Goal: Information Seeking & Learning: Learn about a topic

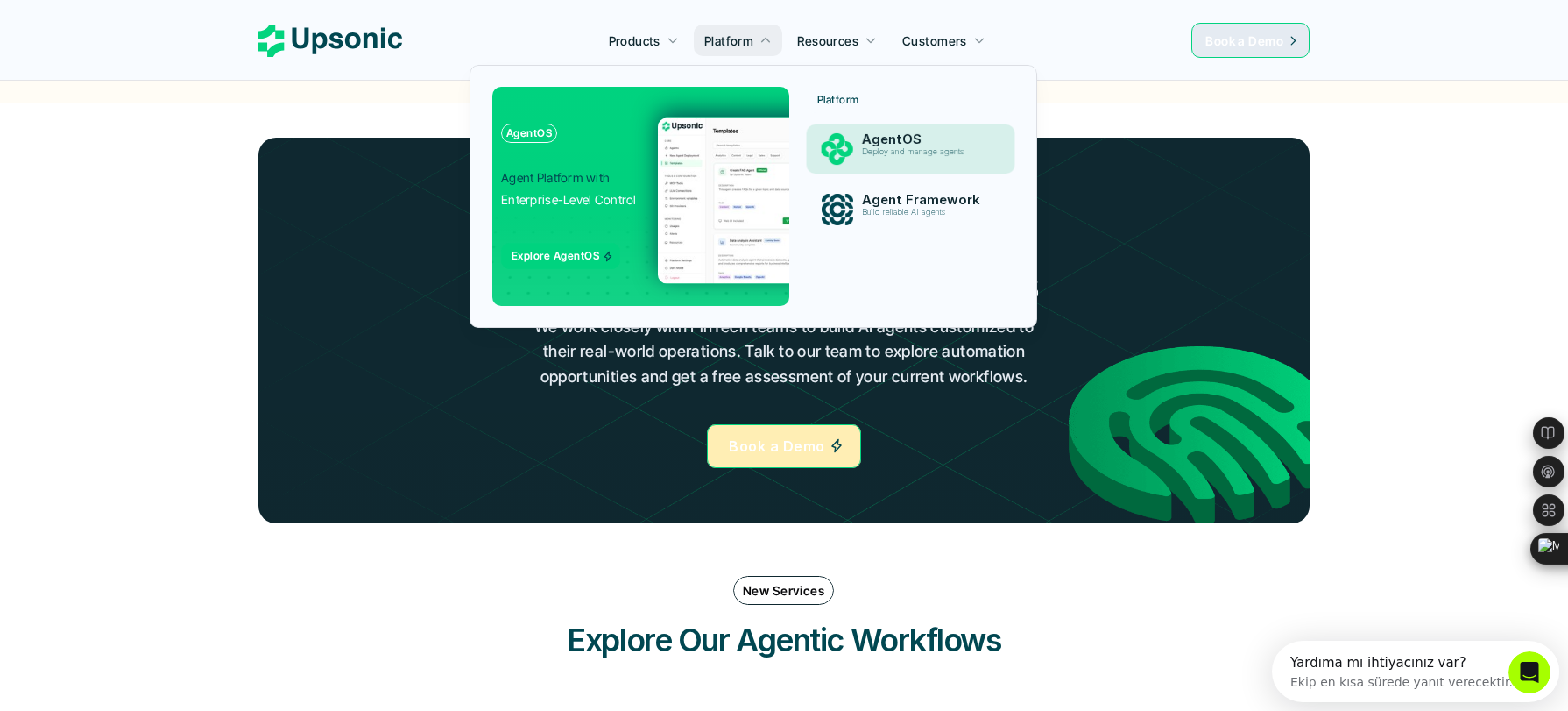
scroll to position [1909, 0]
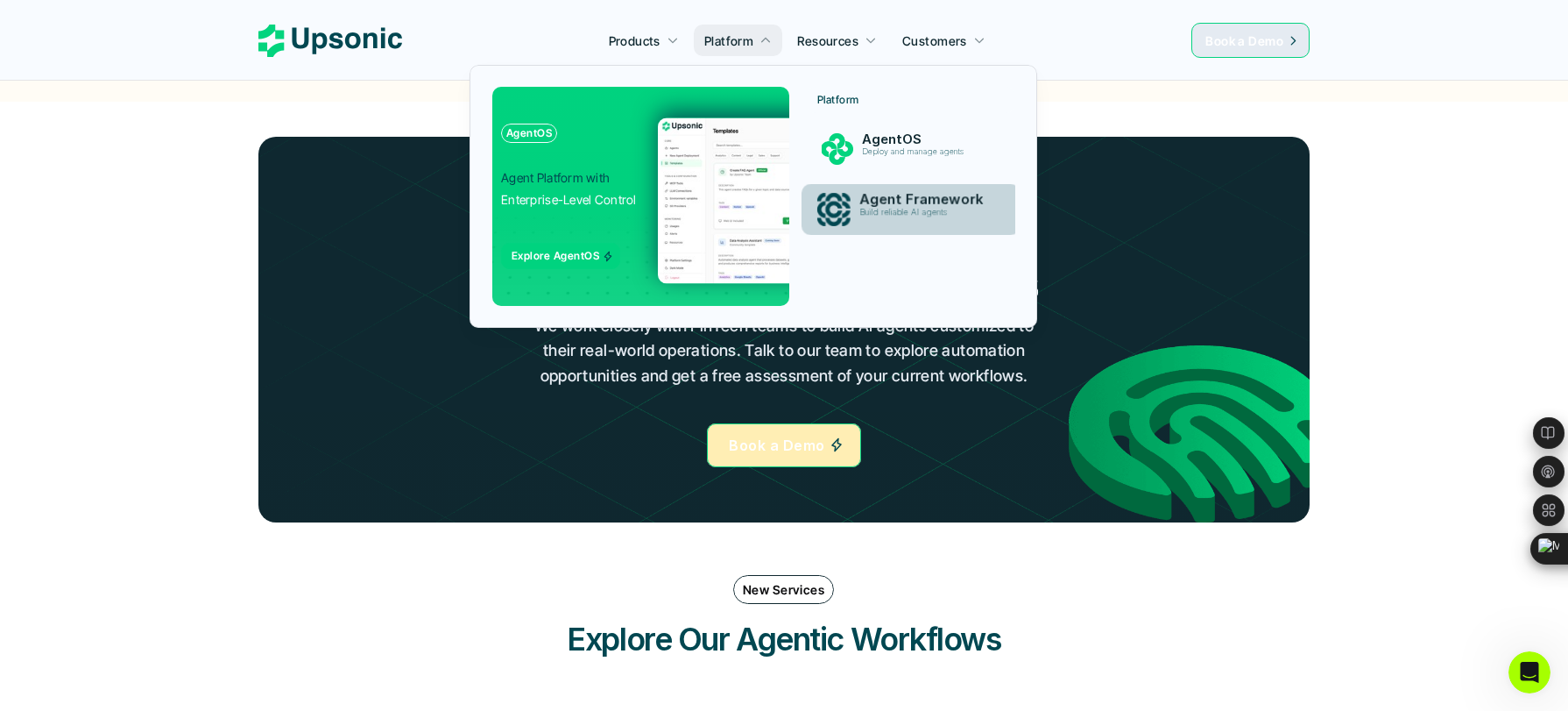
click at [871, 219] on div "Build reliable AI agents" at bounding box center [926, 217] width 134 height 20
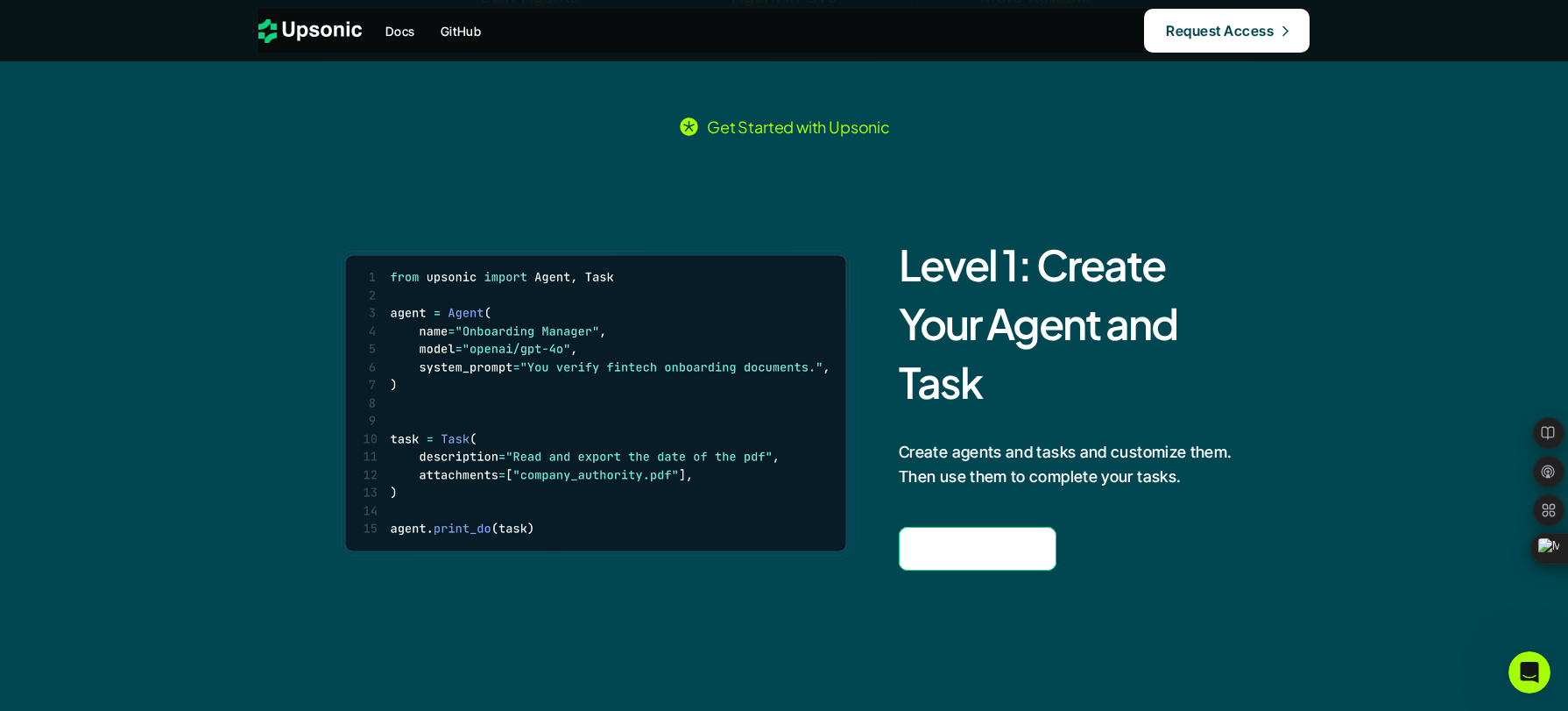
scroll to position [993, 0]
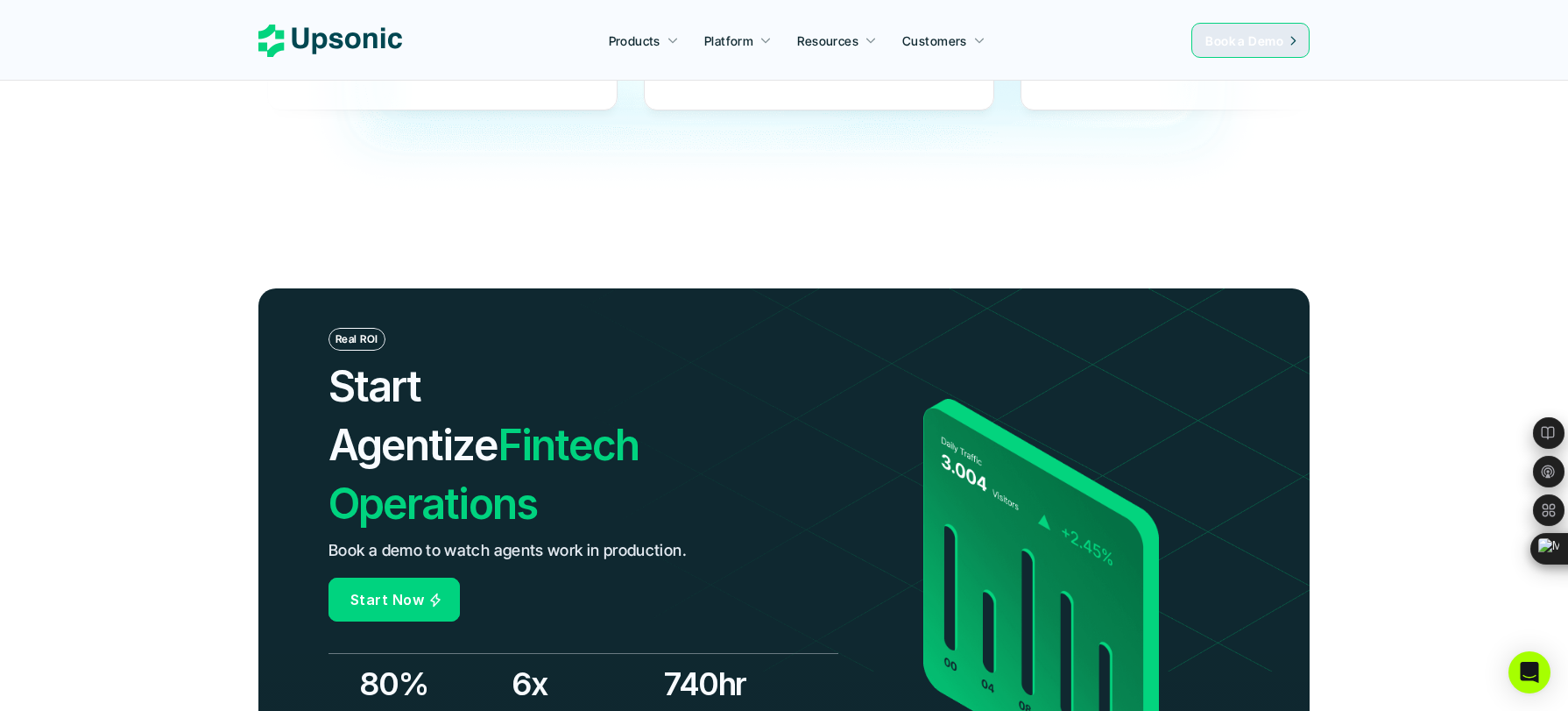
scroll to position [5493, 0]
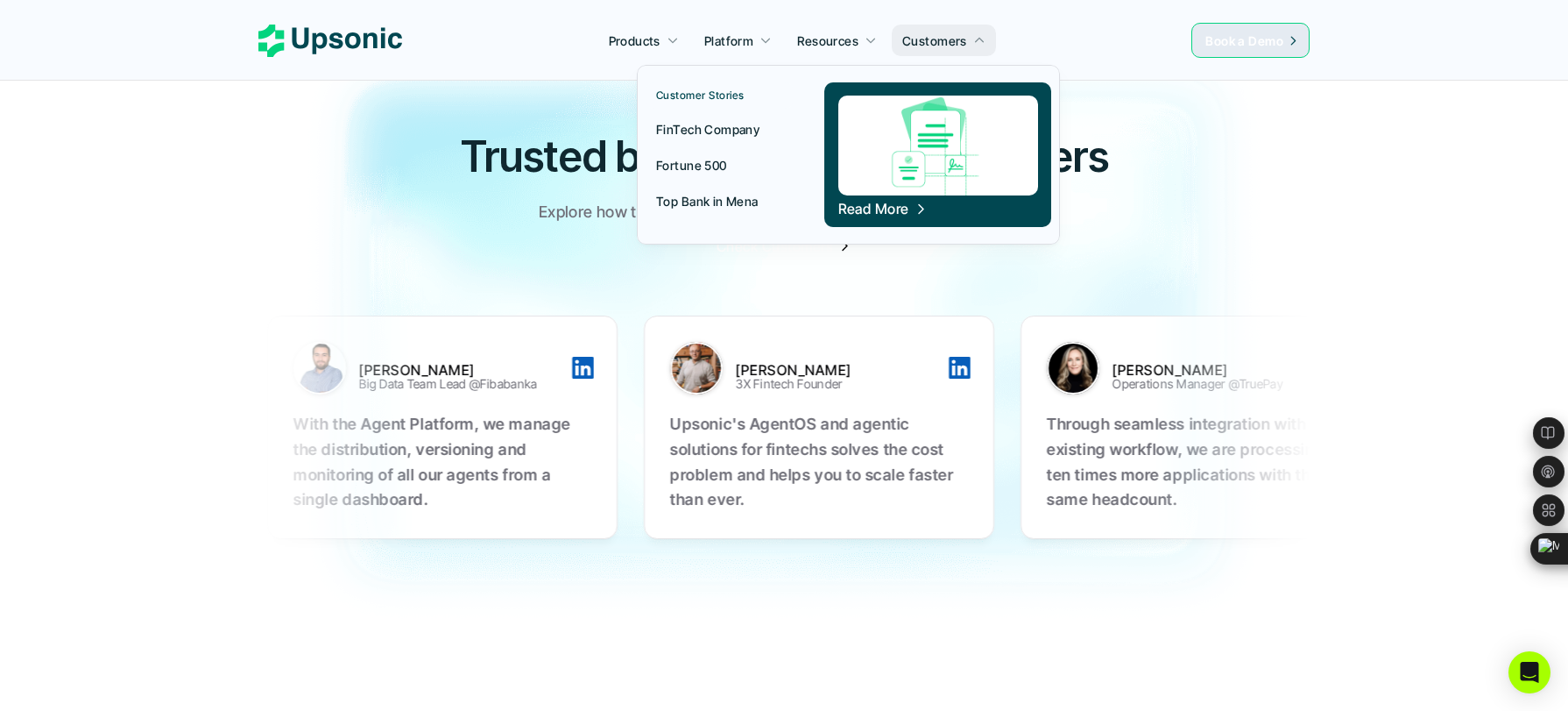
click at [740, 128] on p "FinTech Company" at bounding box center [707, 129] width 103 height 18
